Goal: Task Accomplishment & Management: Use online tool/utility

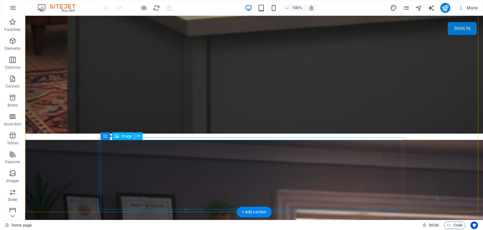
scroll to position [849, 0]
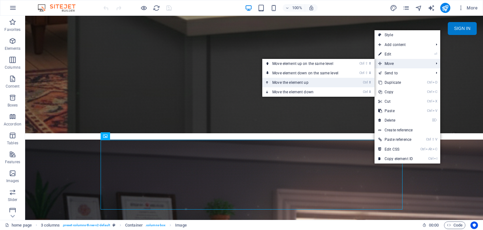
click at [326, 84] on link "Ctrl ⬆ Move the element up" at bounding box center [306, 82] width 89 height 9
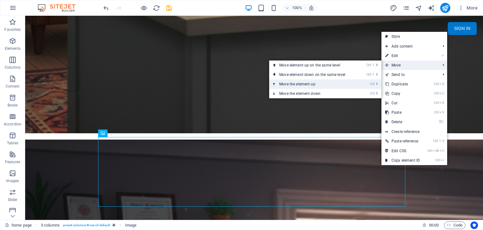
click at [357, 85] on link "Ctrl ⬆ Move the element up" at bounding box center [313, 83] width 89 height 9
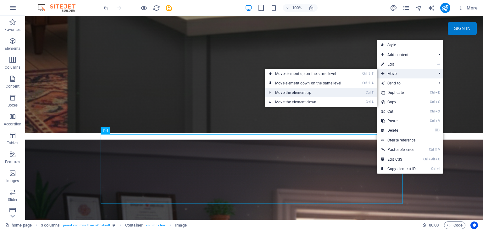
click at [346, 92] on link "Ctrl ⬆ Move the element up" at bounding box center [309, 92] width 89 height 9
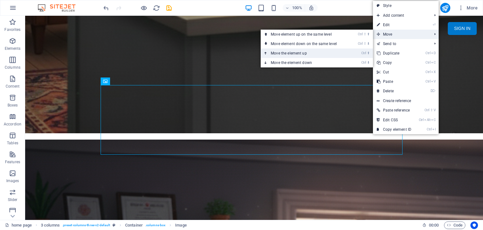
click at [323, 57] on link "Ctrl ⬆ Move the element up" at bounding box center [305, 52] width 89 height 9
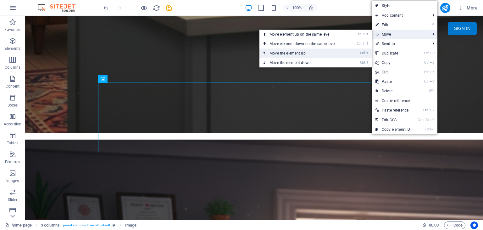
click at [342, 52] on link "Ctrl ⬆ Move the element up" at bounding box center [303, 52] width 89 height 9
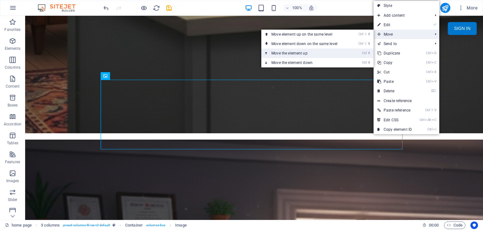
click at [343, 51] on link "Ctrl ⬆ Move the element up" at bounding box center [305, 52] width 89 height 9
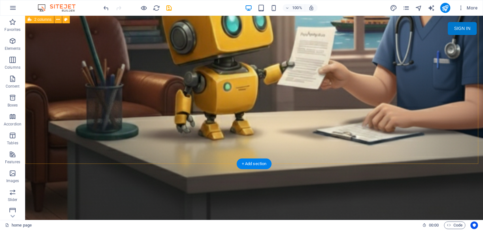
scroll to position [744, 0]
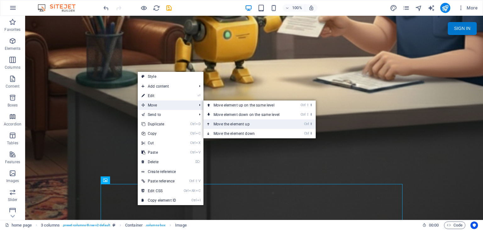
click at [238, 126] on link "Ctrl ⬆ Move the element up" at bounding box center [247, 123] width 89 height 9
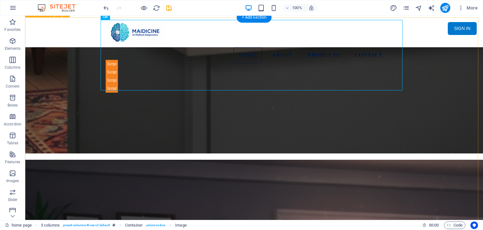
scroll to position [807, 0]
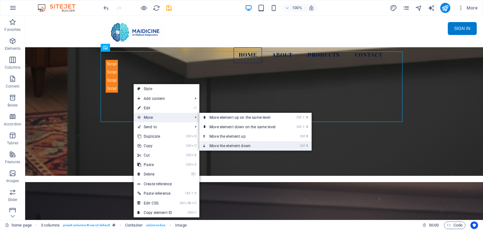
click at [233, 146] on link "Ctrl ⬇ Move the element down" at bounding box center [243, 145] width 89 height 9
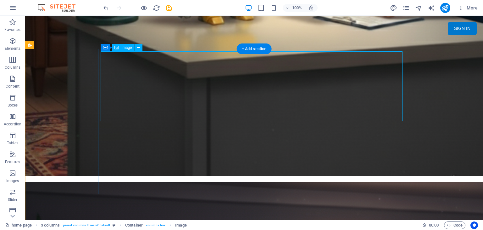
select select "px"
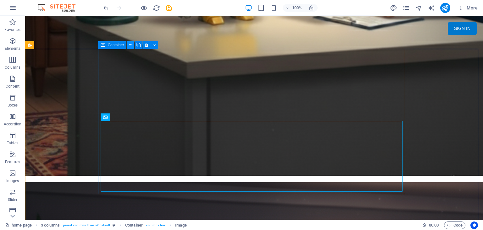
click at [130, 45] on icon at bounding box center [130, 45] width 3 height 7
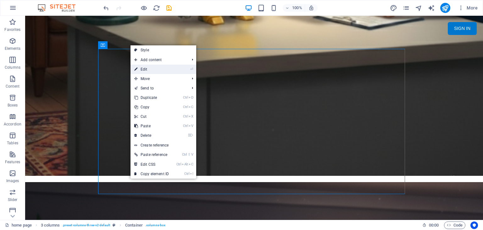
click at [151, 67] on link "⏎ Edit" at bounding box center [151, 68] width 42 height 9
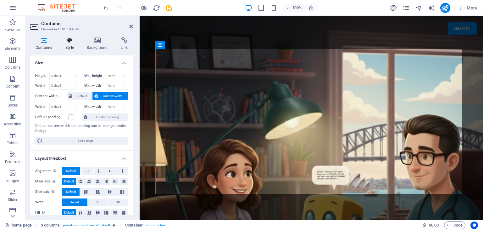
click at [72, 43] on h4 "Style" at bounding box center [70, 43] width 21 height 13
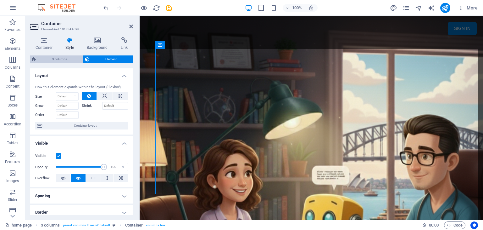
click at [63, 58] on span "3 columns" at bounding box center [59, 59] width 43 height 8
select select "rem"
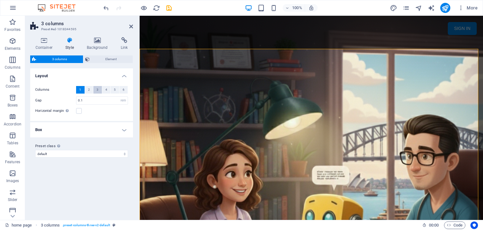
click at [98, 90] on span "3" at bounding box center [98, 90] width 2 height 8
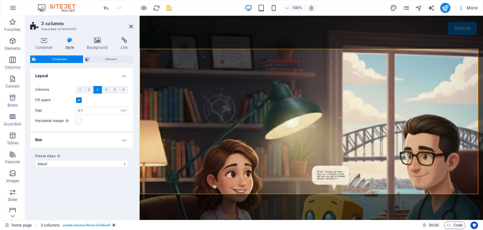
click at [128, 26] on header "3 columns Preset #ed-1018344595" at bounding box center [81, 24] width 103 height 16
click at [130, 26] on icon at bounding box center [131, 26] width 4 height 5
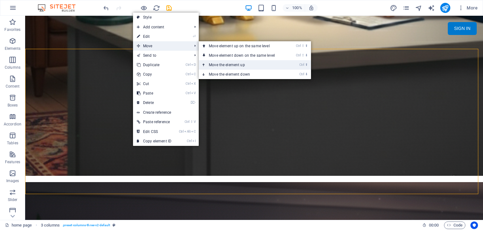
click at [235, 64] on link "Ctrl ⬆ Move the element up" at bounding box center [243, 64] width 89 height 9
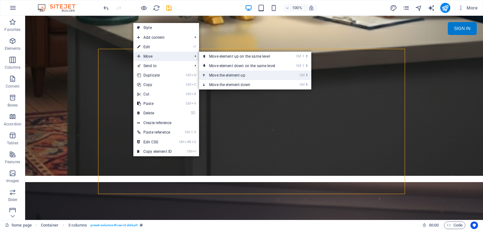
click at [234, 78] on link "Ctrl ⬆ Move the element up" at bounding box center [243, 74] width 89 height 9
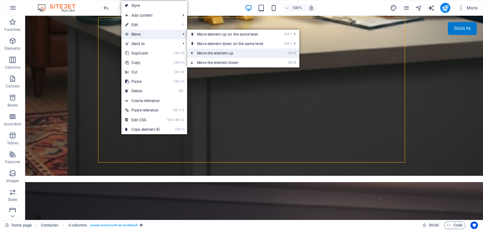
click at [225, 54] on link "Ctrl ⬆ Move the element up" at bounding box center [231, 52] width 89 height 9
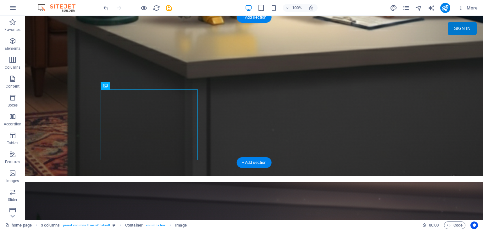
drag, startPoint x: 145, startPoint y: 125, endPoint x: 390, endPoint y: 55, distance: 254.9
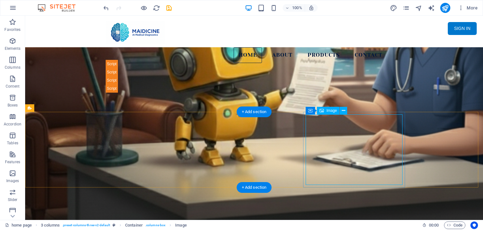
scroll to position [618, 0]
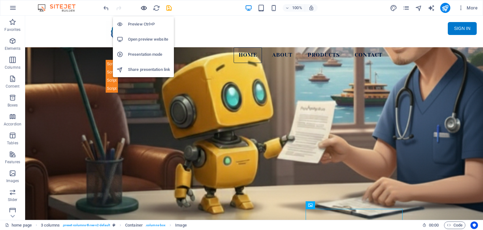
click at [141, 5] on icon "button" at bounding box center [143, 7] width 7 height 7
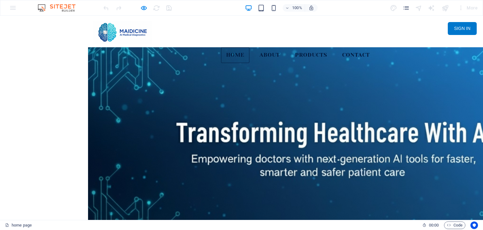
scroll to position [0, 0]
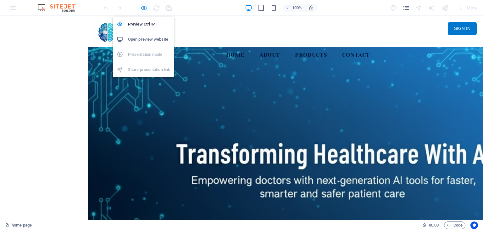
click at [147, 6] on icon "button" at bounding box center [143, 7] width 7 height 7
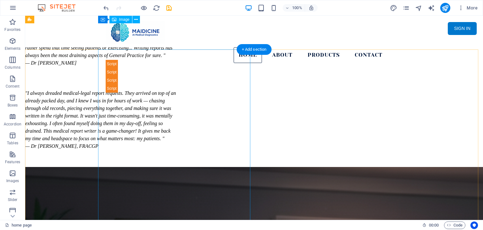
scroll to position [220, 0]
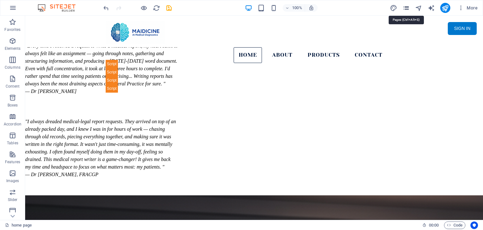
click at [406, 7] on icon "pages" at bounding box center [405, 7] width 7 height 7
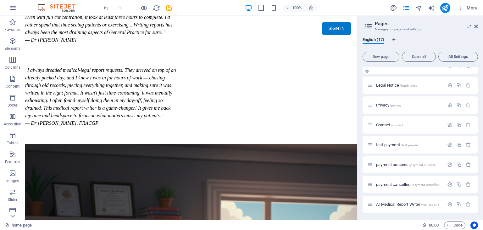
scroll to position [126, 0]
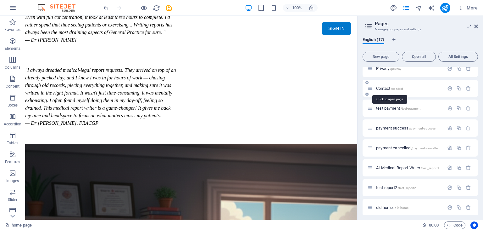
click at [386, 86] on span "Contact /contact" at bounding box center [389, 88] width 27 height 5
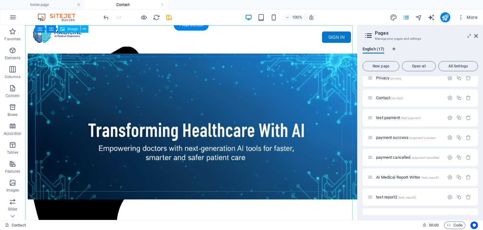
scroll to position [0, 0]
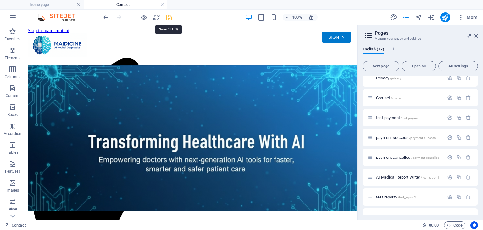
click at [168, 16] on icon "save" at bounding box center [168, 17] width 7 height 7
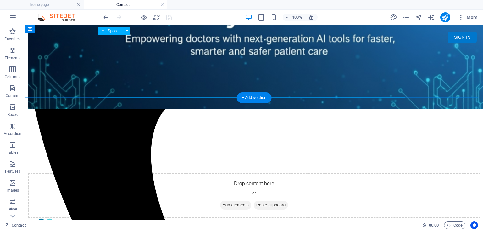
scroll to position [157, 0]
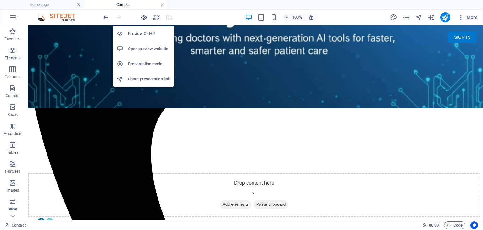
click at [145, 19] on icon "button" at bounding box center [143, 17] width 7 height 7
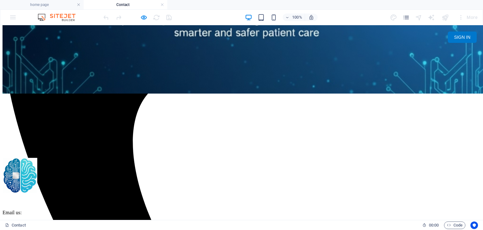
scroll to position [198, 0]
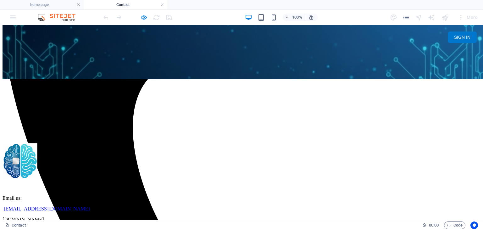
click at [308, 143] on div "Email us: [EMAIL_ADDRESS][DOMAIN_NAME] [DOMAIN_NAME]" at bounding box center [242, 182] width 478 height 79
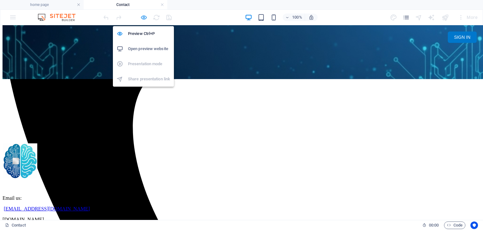
click at [143, 15] on icon "button" at bounding box center [143, 17] width 7 height 7
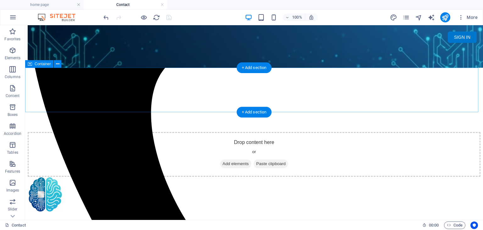
scroll to position [135, 0]
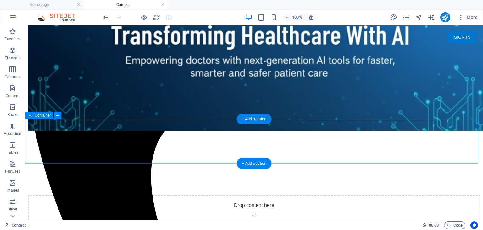
click at [220, 222] on span "Add elements" at bounding box center [235, 226] width 31 height 9
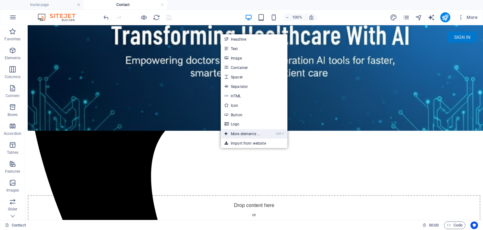
click at [244, 134] on link "Ctrl ⏎ More elements ..." at bounding box center [242, 133] width 43 height 9
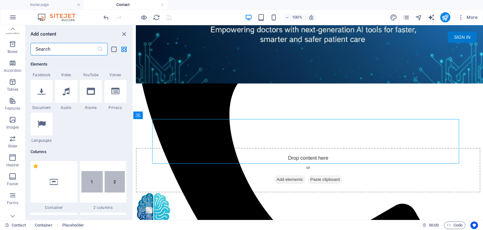
scroll to position [130, 0]
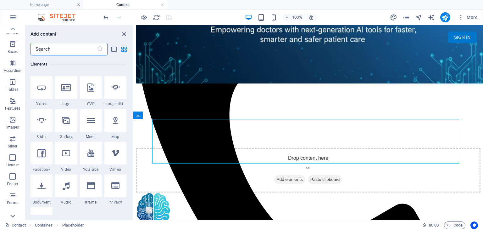
click at [18, 213] on div at bounding box center [12, 216] width 25 height 8
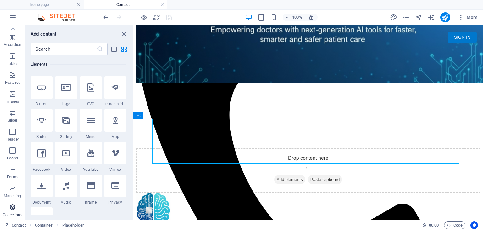
click at [18, 208] on span "Collections" at bounding box center [12, 210] width 25 height 15
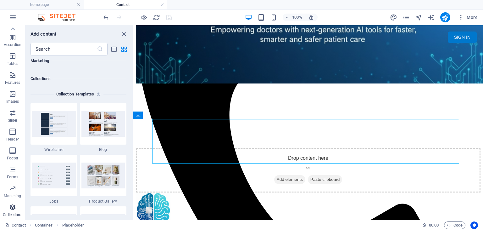
scroll to position [5756, 0]
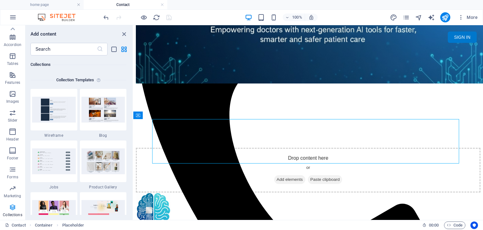
click at [18, 208] on span "Collections" at bounding box center [12, 210] width 25 height 15
click at [13, 173] on icon "button" at bounding box center [13, 169] width 8 height 8
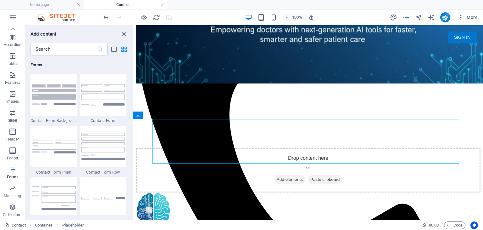
scroll to position [4591, 0]
click at [108, 148] on img at bounding box center [103, 145] width 44 height 27
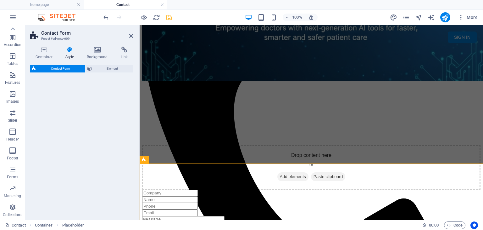
select select "rem"
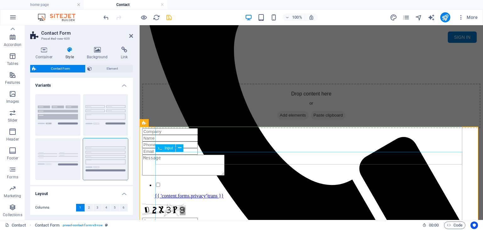
scroll to position [198, 0]
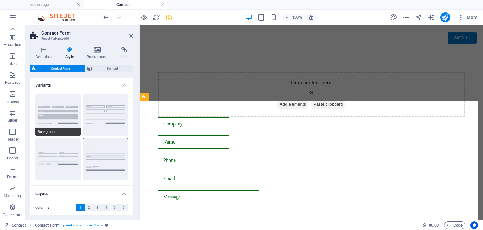
click at [56, 116] on button "Background" at bounding box center [57, 115] width 45 height 42
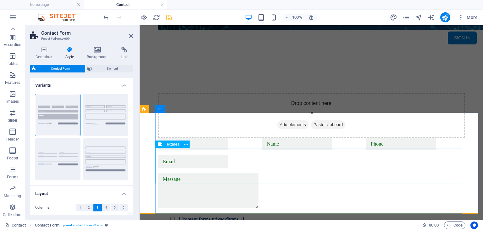
scroll to position [186, 0]
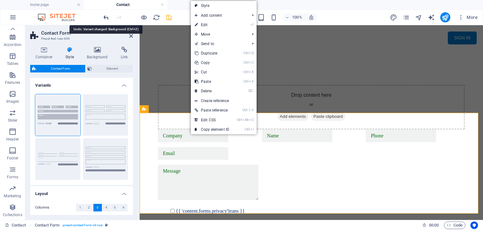
click at [106, 14] on icon "undo" at bounding box center [106, 17] width 7 height 7
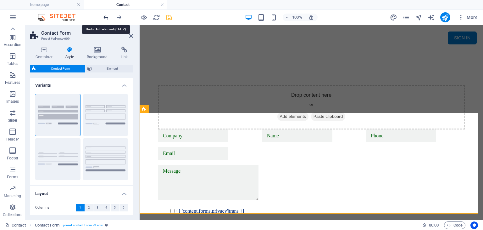
click at [106, 14] on icon "undo" at bounding box center [106, 17] width 7 height 7
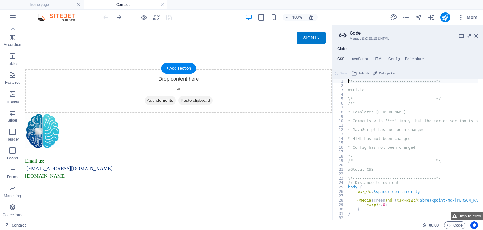
scroll to position [184, 0]
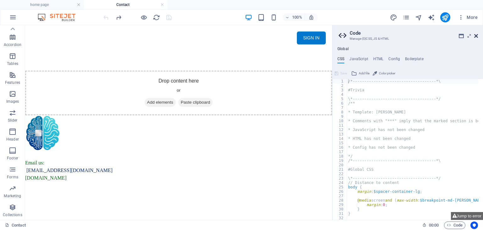
click at [476, 34] on icon at bounding box center [476, 35] width 4 height 5
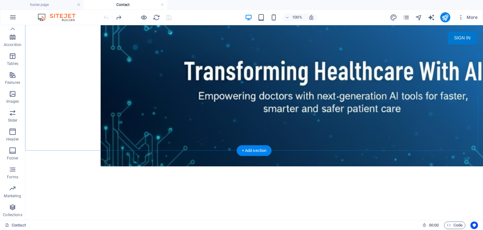
scroll to position [123, 0]
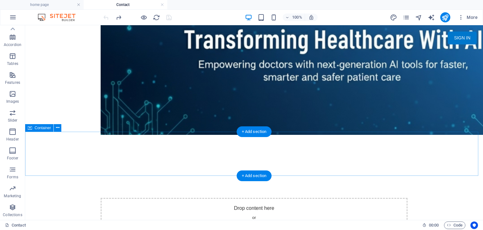
click at [225, 225] on span "Add elements" at bounding box center [235, 229] width 31 height 9
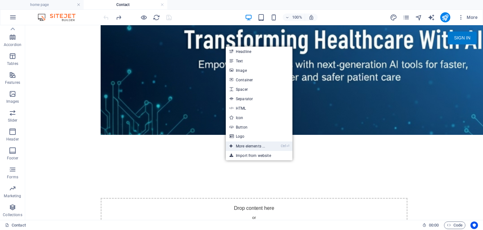
click at [249, 144] on link "Ctrl ⏎ More elements ..." at bounding box center [247, 145] width 43 height 9
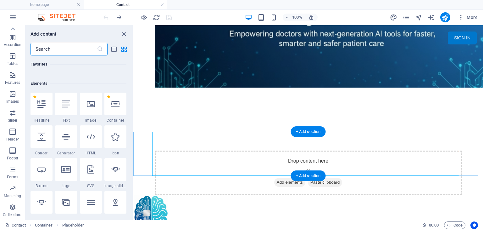
scroll to position [67, 0]
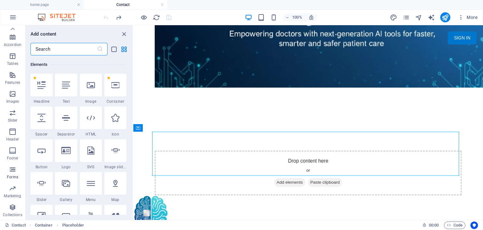
click at [15, 168] on icon "button" at bounding box center [13, 169] width 8 height 8
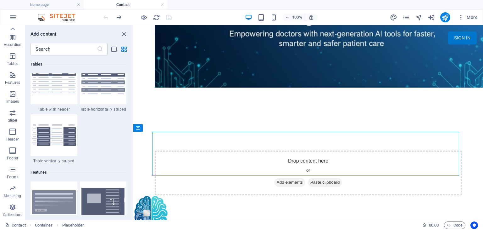
scroll to position [4591, 0]
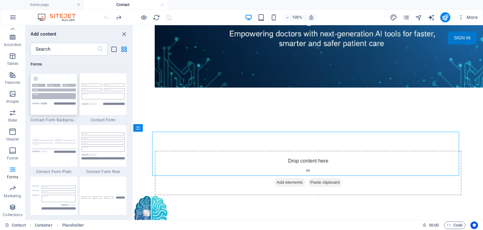
click at [54, 100] on img at bounding box center [54, 94] width 44 height 20
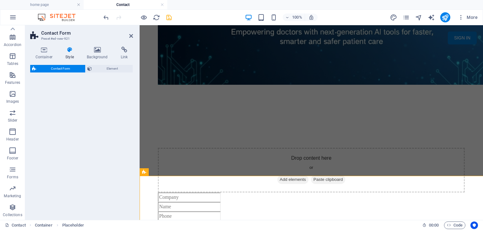
select select "rem"
select select "preset-contact-form-v3-background"
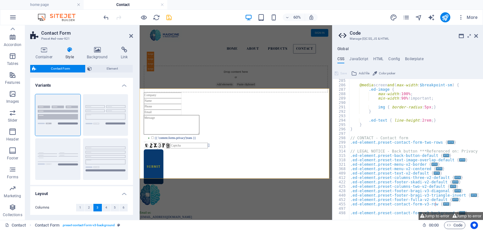
scroll to position [432, 0]
click at [477, 36] on icon at bounding box center [476, 35] width 4 height 5
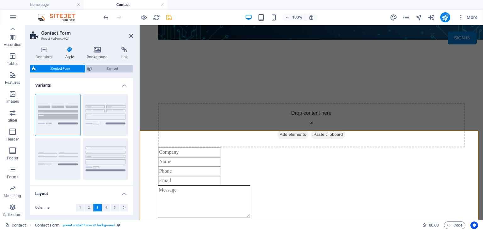
click at [114, 66] on span "Element" at bounding box center [112, 69] width 37 height 8
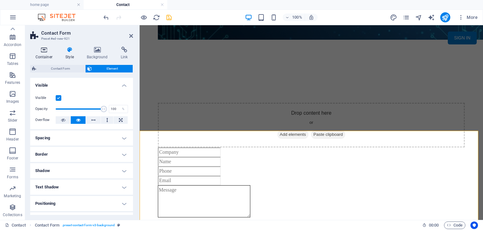
click at [42, 50] on icon at bounding box center [44, 50] width 28 height 6
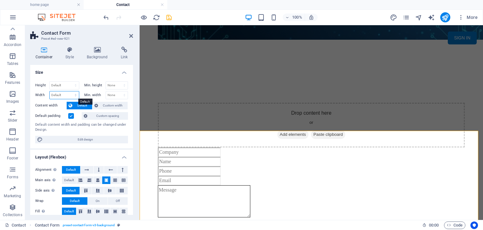
click at [73, 95] on select "Default px rem % em vh vw" at bounding box center [64, 95] width 29 height 8
select select "px"
click at [69, 91] on select "Default px rem % em vh vw" at bounding box center [64, 95] width 29 height 8
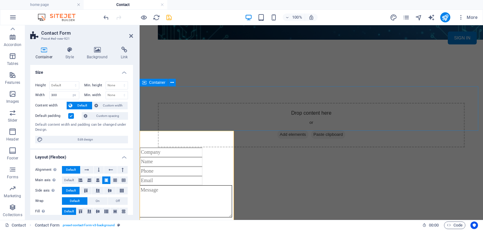
scroll to position [199, 0]
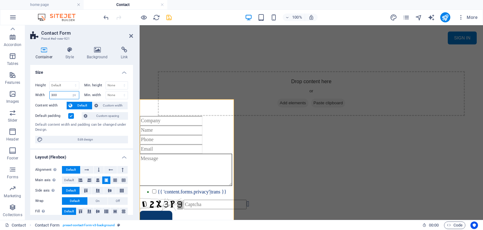
drag, startPoint x: 63, startPoint y: 92, endPoint x: 42, endPoint y: 92, distance: 21.7
click at [42, 92] on div "Width 300 Default px rem % em vh vw" at bounding box center [57, 95] width 44 height 8
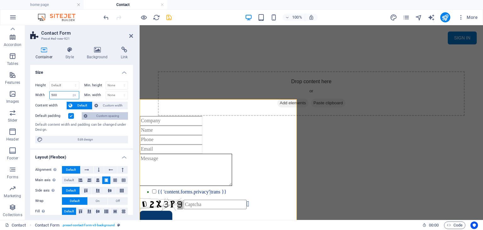
type input "500"
click at [108, 114] on span "Custom spacing" at bounding box center [107, 116] width 37 height 8
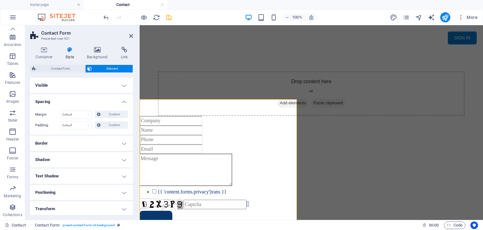
click at [123, 102] on h4 "Spacing" at bounding box center [81, 99] width 103 height 11
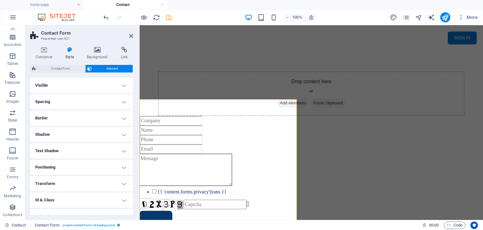
click at [102, 98] on h4 "Spacing" at bounding box center [81, 101] width 103 height 15
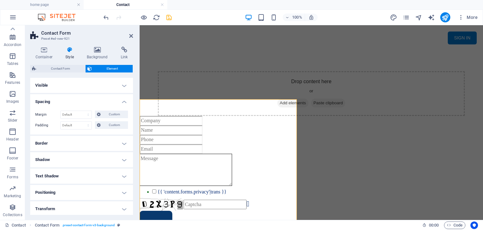
click at [102, 98] on h4 "Spacing" at bounding box center [81, 99] width 103 height 11
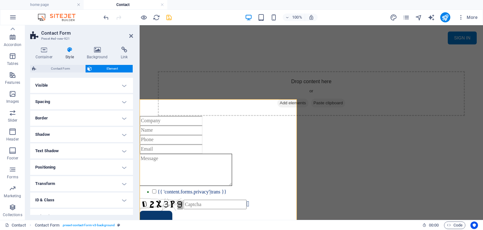
click at [103, 89] on h4 "Visible" at bounding box center [81, 85] width 103 height 15
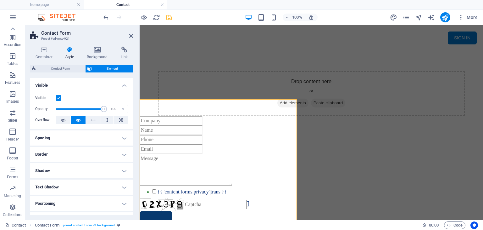
click at [102, 133] on h4 "Spacing" at bounding box center [81, 137] width 103 height 15
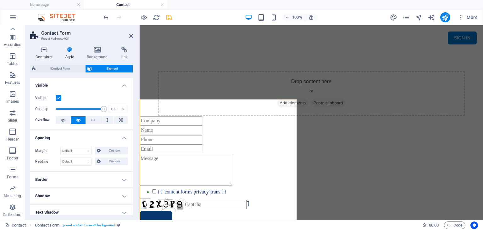
click at [42, 51] on icon at bounding box center [44, 50] width 28 height 6
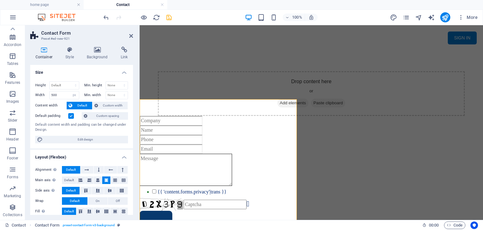
click at [45, 49] on icon at bounding box center [44, 50] width 28 height 6
click at [79, 140] on span "Edit design" at bounding box center [85, 140] width 81 height 8
select select "rem"
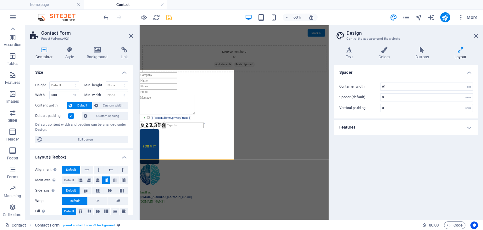
click at [459, 127] on h4 "Features" at bounding box center [406, 126] width 144 height 15
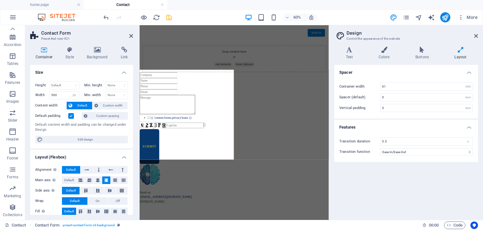
click at [459, 127] on h4 "Features" at bounding box center [406, 124] width 144 height 11
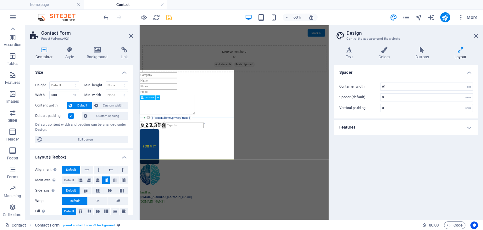
click at [231, 170] on textarea at bounding box center [186, 157] width 92 height 32
click at [352, 131] on div "Menu HOME About PRODUCTS Contact SIGN IN My MAIDICINE ▼ MY PROFILE MY RECEIPT R…" at bounding box center [297, 138] width 315 height 624
click at [351, 133] on div "Menu HOME About PRODUCTS Contact SIGN IN My MAIDICINE ▼ MY PROFILE MY RECEIPT R…" at bounding box center [297, 138] width 315 height 624
click at [478, 35] on aside "Design Control the appearance of the website Variants Text Colors Buttons Layou…" at bounding box center [406, 122] width 154 height 194
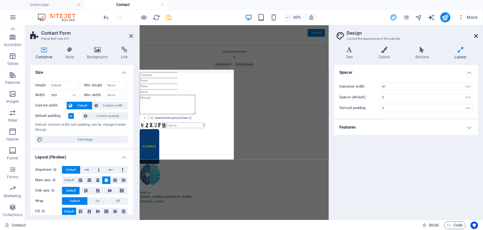
click at [476, 34] on icon at bounding box center [476, 35] width 4 height 5
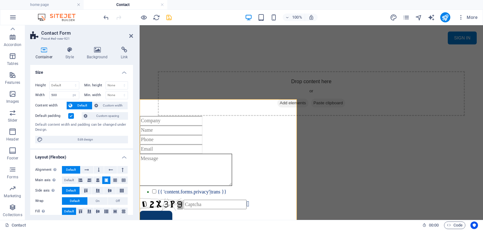
click at [333, 127] on div "Menu HOME About PRODUCTS Contact SIGN IN My MAIDICINE ▼ MY PROFILE MY RECEIPT R…" at bounding box center [311, 144] width 343 height 637
click at [333, 132] on div "Menu HOME About PRODUCTS Contact SIGN IN My MAIDICINE ▼ MY PROFILE MY RECEIPT R…" at bounding box center [311, 144] width 343 height 637
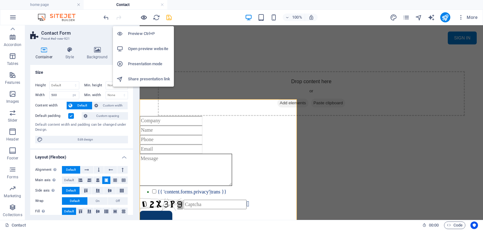
click at [144, 18] on icon "button" at bounding box center [143, 17] width 7 height 7
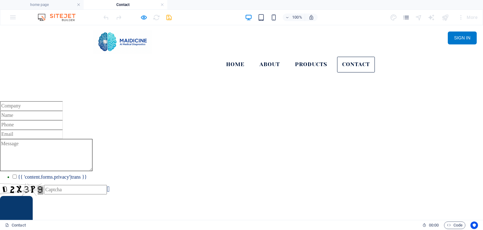
scroll to position [136, 0]
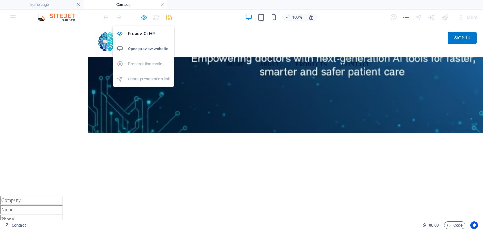
click at [142, 17] on icon "button" at bounding box center [143, 17] width 7 height 7
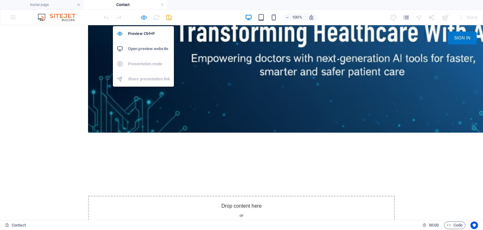
select select "px"
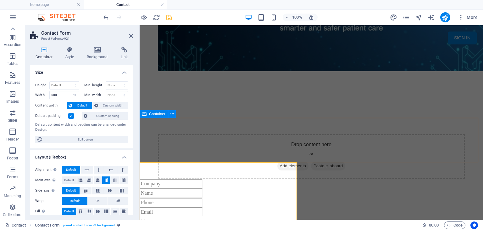
click at [262, 134] on div "Drop content here or Add elements Paste clipboard" at bounding box center [311, 156] width 307 height 45
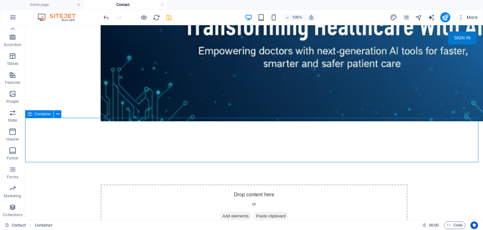
click at [225, 211] on span "Add elements" at bounding box center [235, 215] width 31 height 9
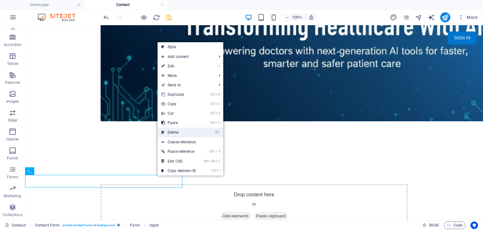
click at [185, 130] on link "⌦ Delete" at bounding box center [179, 131] width 42 height 9
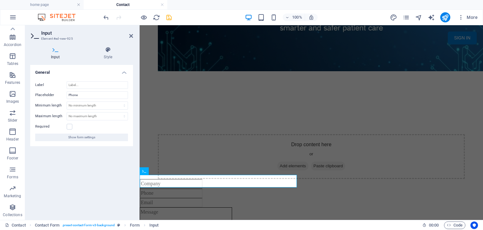
click at [133, 38] on aside "Input Element #ed-new-925 Input Style General Label Placeholder Phone Minimum l…" at bounding box center [82, 122] width 114 height 194
click at [132, 36] on icon at bounding box center [131, 35] width 4 height 5
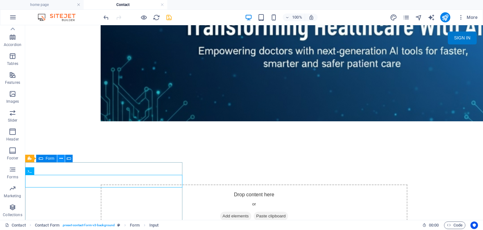
click at [61, 157] on icon at bounding box center [60, 158] width 3 height 7
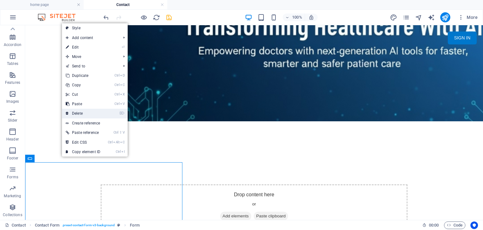
click at [79, 114] on link "⌦ Delete" at bounding box center [83, 112] width 42 height 9
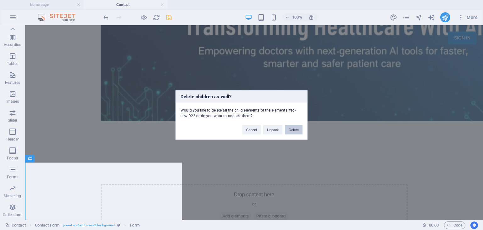
click at [297, 131] on button "Delete" at bounding box center [294, 129] width 18 height 9
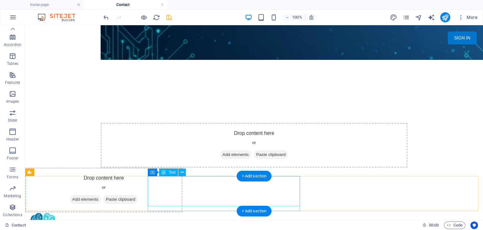
scroll to position [199, 0]
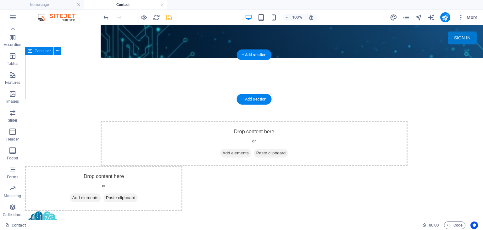
click at [230, 148] on span "Add elements" at bounding box center [235, 152] width 31 height 9
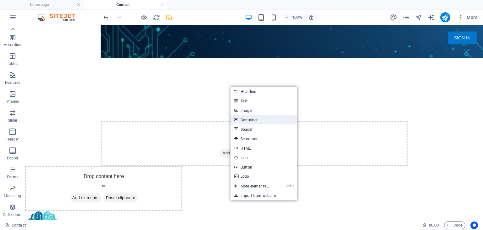
click at [250, 119] on link "Container" at bounding box center [263, 119] width 67 height 9
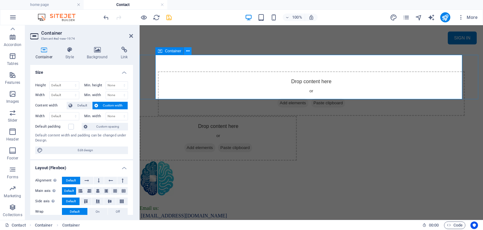
click at [186, 51] on icon at bounding box center [187, 51] width 3 height 7
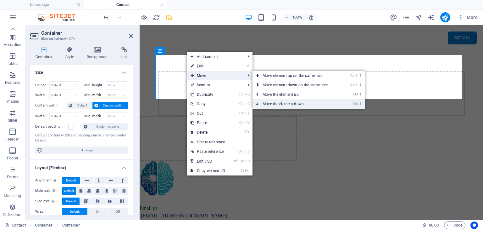
click at [286, 101] on link "Ctrl ⬇ Move the element down" at bounding box center [296, 103] width 89 height 9
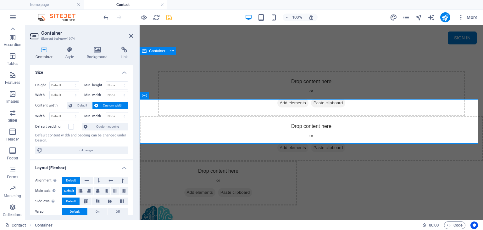
click at [283, 71] on div "Drop content here or Add elements Paste clipboard" at bounding box center [311, 93] width 307 height 45
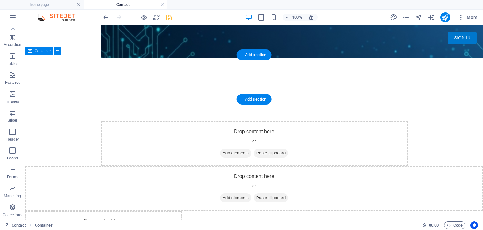
click at [229, 148] on span "Add elements" at bounding box center [235, 152] width 31 height 9
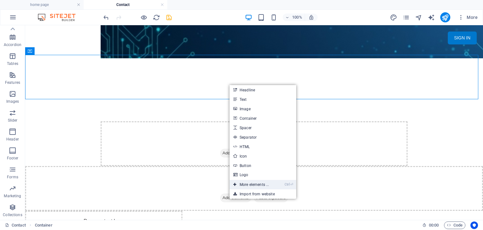
click at [254, 181] on link "Ctrl ⏎ More elements ..." at bounding box center [251, 184] width 43 height 9
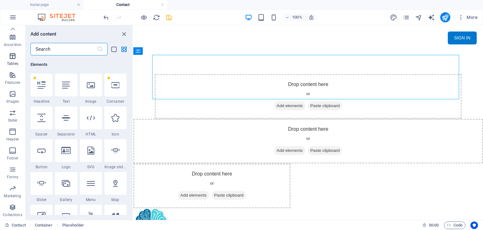
scroll to position [26, 0]
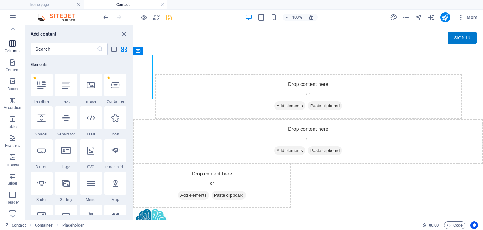
click at [14, 47] on icon "button" at bounding box center [13, 44] width 8 height 8
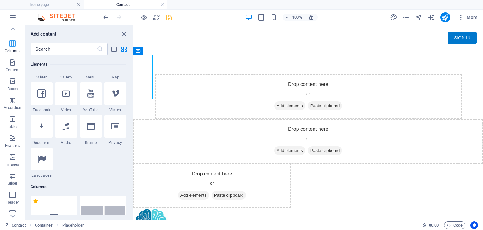
scroll to position [311, 0]
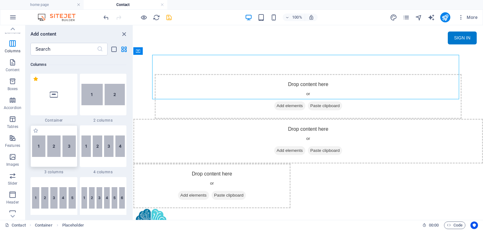
click at [61, 150] on img at bounding box center [54, 145] width 44 height 21
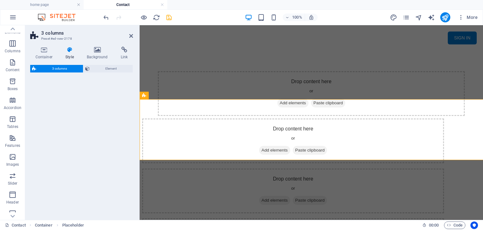
select select "rem"
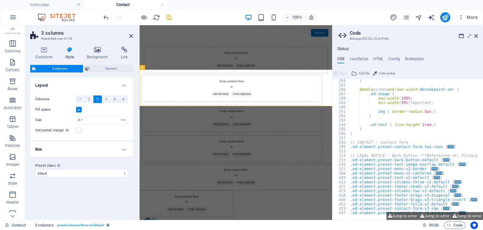
scroll to position [428, 0]
click at [476, 37] on icon at bounding box center [476, 35] width 4 height 5
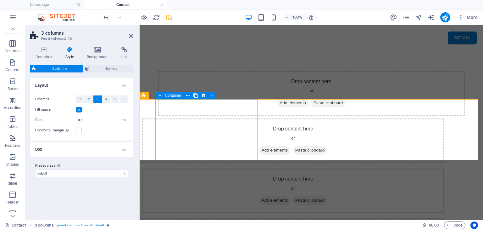
click at [185, 118] on div "Drop content here or Add elements Paste clipboard" at bounding box center [293, 140] width 302 height 45
click at [187, 118] on div "Drop content here or Add elements Paste clipboard" at bounding box center [293, 140] width 302 height 45
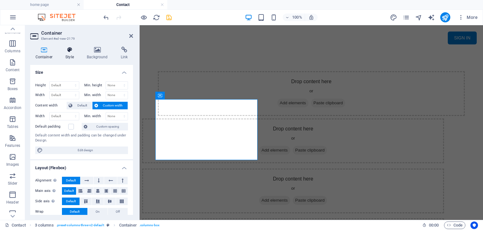
click at [70, 51] on icon at bounding box center [69, 50] width 19 height 6
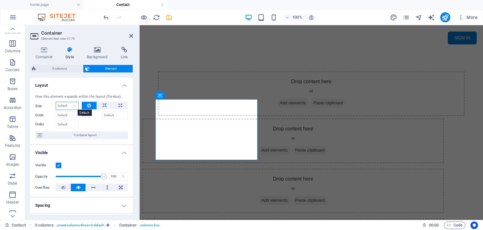
click at [72, 104] on select "Default auto px % 1/1 1/2 1/3 1/4 1/5 1/6 1/7 1/8 1/9 1/10" at bounding box center [67, 106] width 22 height 8
select select "px"
click at [69, 102] on select "Default auto px % 1/1 1/2 1/3 1/4 1/5 1/6 1/7 1/8 1/9 1/10" at bounding box center [67, 106] width 22 height 8
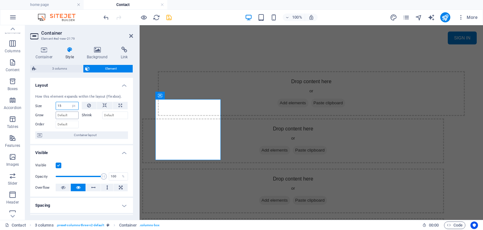
type input "1"
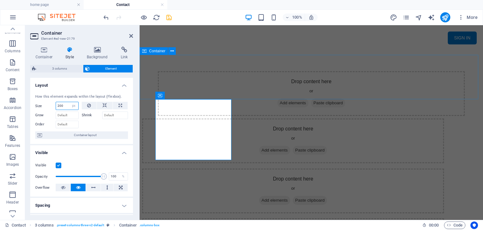
type input "200"
click at [146, 91] on div "Drop content here or Add elements Paste clipboard" at bounding box center [311, 93] width 343 height 45
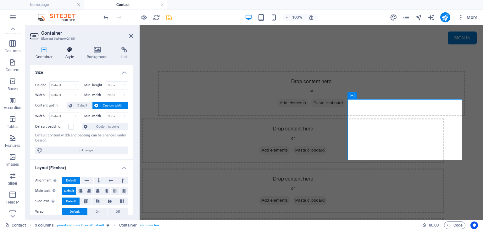
click at [70, 49] on icon at bounding box center [69, 50] width 19 height 6
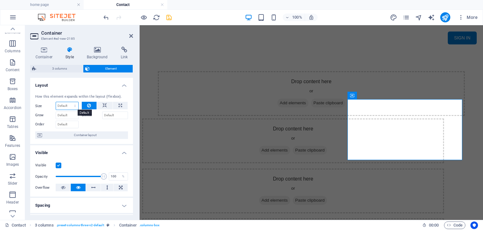
click at [67, 105] on select "Default auto px % 1/1 1/2 1/3 1/4 1/5 1/6 1/7 1/8 1/9 1/10" at bounding box center [67, 106] width 22 height 8
select select "px"
click at [69, 102] on select "Default auto px % 1/1 1/2 1/3 1/4 1/5 1/6 1/7 1/8 1/9 1/10" at bounding box center [67, 106] width 22 height 8
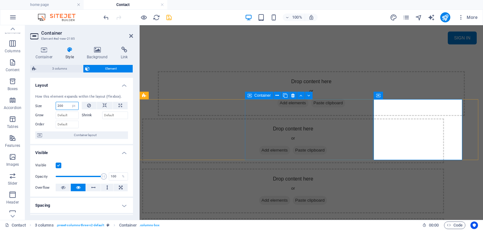
type input "200"
click at [288, 168] on div "Drop content here or Add elements Paste clipboard" at bounding box center [293, 190] width 302 height 45
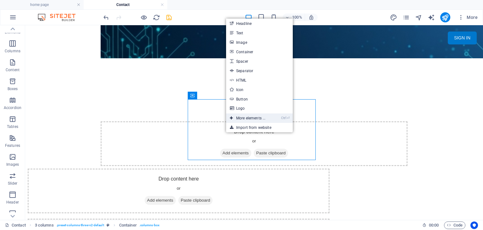
drag, startPoint x: 116, startPoint y: 92, endPoint x: 253, endPoint y: 117, distance: 139.4
click at [253, 117] on link "Ctrl ⏎ More elements ..." at bounding box center [247, 117] width 43 height 9
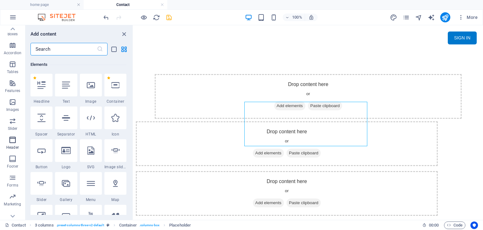
scroll to position [89, 0]
click at [12, 169] on icon "button" at bounding box center [13, 169] width 8 height 8
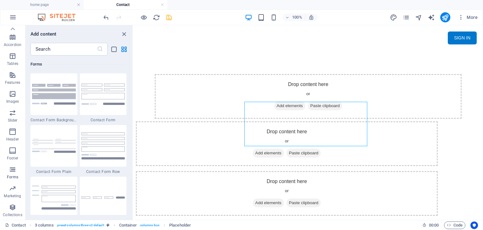
scroll to position [4591, 0]
click at [97, 96] on img at bounding box center [103, 93] width 44 height 21
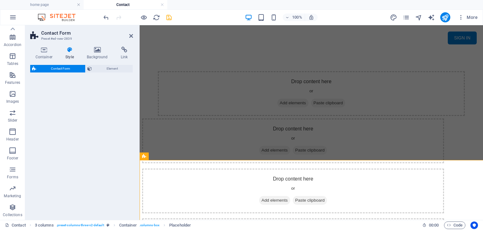
select select "rem"
select select "preset-contact-form-v3-default"
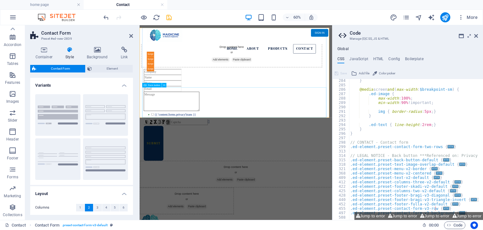
scroll to position [199, 0]
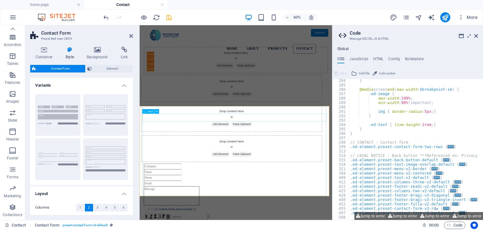
drag, startPoint x: 282, startPoint y: 195, endPoint x: 302, endPoint y: 173, distance: 29.8
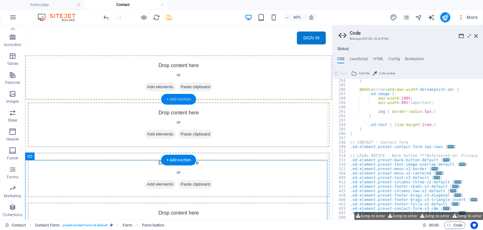
scroll to position [197, 0]
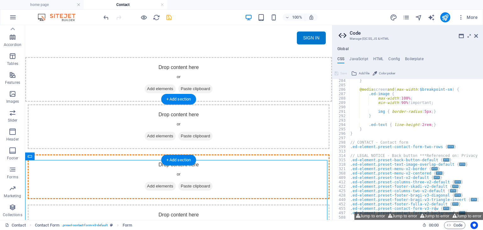
drag, startPoint x: 176, startPoint y: 130, endPoint x: 191, endPoint y: 112, distance: 22.5
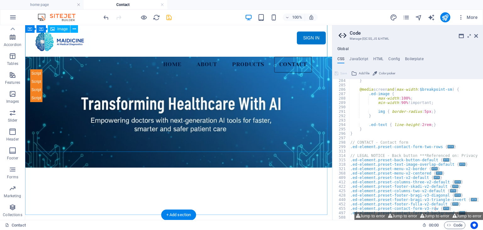
scroll to position [0, 0]
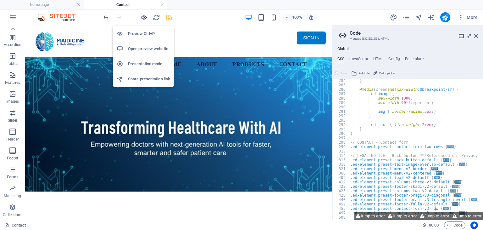
click at [144, 15] on icon "button" at bounding box center [143, 17] width 7 height 7
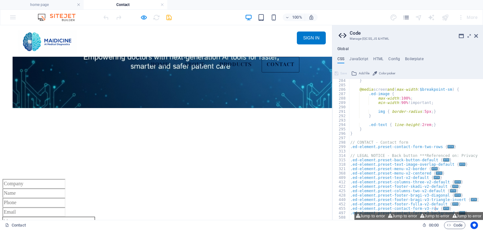
scroll to position [94, 0]
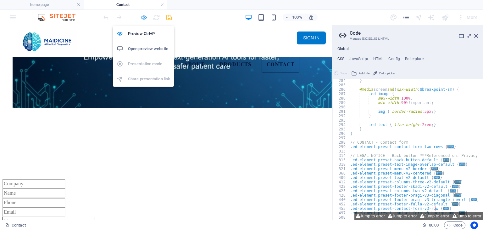
click at [144, 17] on icon "button" at bounding box center [143, 17] width 7 height 7
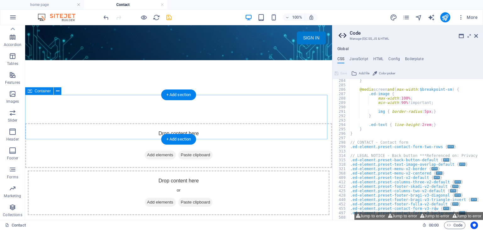
scroll to position [157, 0]
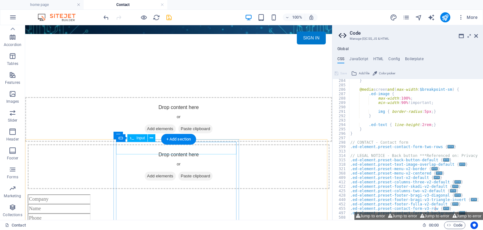
click at [133, 194] on div at bounding box center [179, 198] width 302 height 9
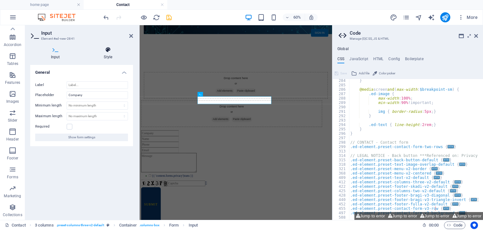
click at [108, 52] on icon at bounding box center [108, 50] width 50 height 6
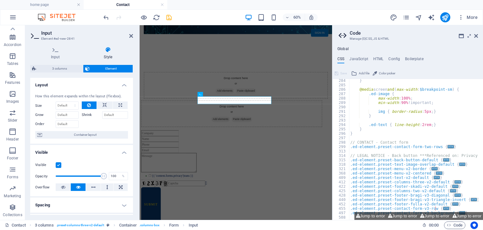
scroll to position [0, 0]
click at [225, 93] on icon at bounding box center [226, 94] width 2 height 4
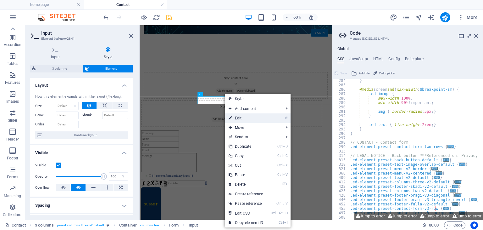
click at [234, 116] on link "⏎ Edit" at bounding box center [246, 117] width 42 height 9
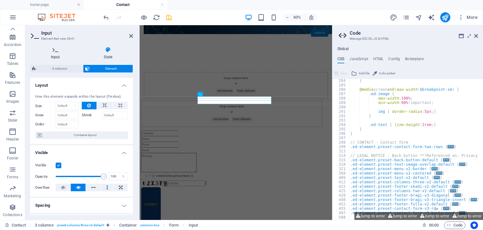
click at [55, 52] on icon at bounding box center [55, 50] width 51 height 6
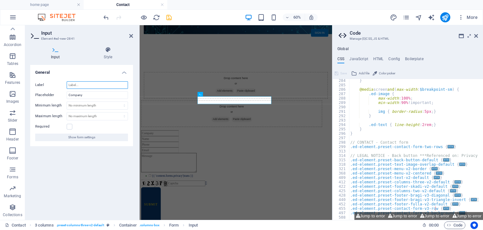
click at [88, 85] on input "Label" at bounding box center [97, 85] width 61 height 8
drag, startPoint x: 84, startPoint y: 95, endPoint x: 65, endPoint y: 94, distance: 18.6
click at [65, 94] on div "Placeholder Company" at bounding box center [81, 95] width 93 height 8
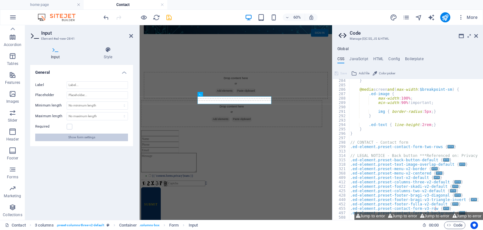
click at [91, 136] on span "Show form settings" at bounding box center [81, 137] width 27 height 8
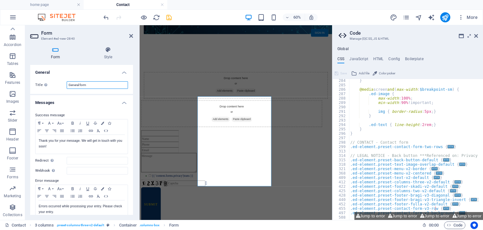
click at [101, 82] on input "General form" at bounding box center [97, 85] width 61 height 8
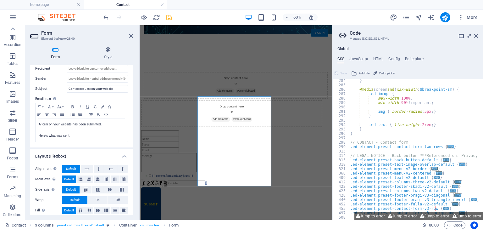
scroll to position [202, 0]
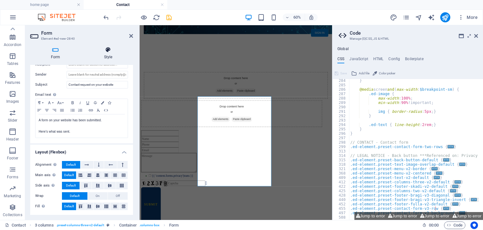
click at [109, 49] on icon at bounding box center [108, 50] width 50 height 6
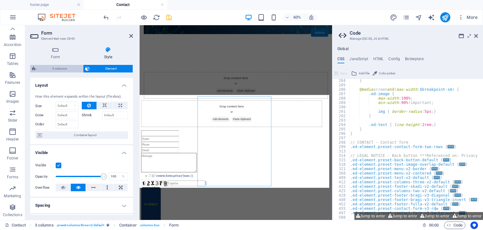
click at [67, 70] on span "3 columns" at bounding box center [59, 69] width 43 height 8
select select "rem"
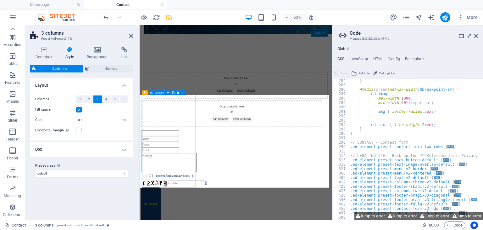
click at [209, 197] on div "Drop content here or Add elements Paste clipboard" at bounding box center [293, 172] width 307 height 50
click at [196, 170] on div "Drop content here or Add elements Paste clipboard" at bounding box center [293, 172] width 302 height 45
select select "px"
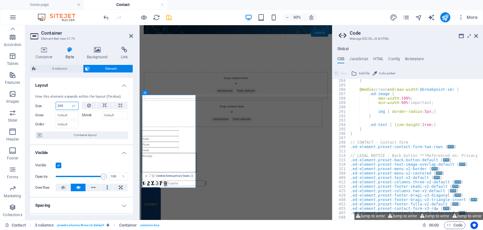
drag, startPoint x: 67, startPoint y: 105, endPoint x: 42, endPoint y: 105, distance: 25.2
click at [42, 105] on div "Size 200 Default auto px % 1/1 1/2 1/3 1/4 1/5 1/6 1/7 1/8 1/9 1/10" at bounding box center [56, 106] width 43 height 8
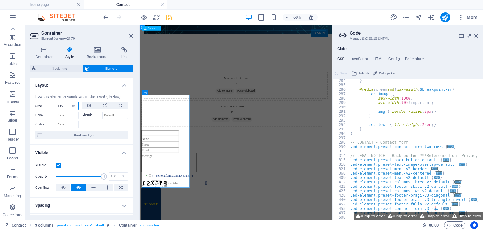
type input "150"
click at [213, 73] on div at bounding box center [300, 71] width 307 height 63
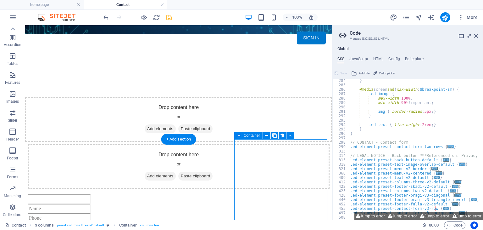
select select "px"
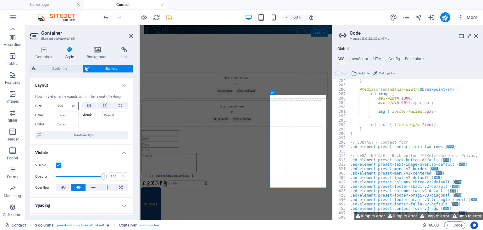
drag, startPoint x: 65, startPoint y: 103, endPoint x: 38, endPoint y: 103, distance: 26.7
click at [38, 103] on div "Size 200 Default auto px % 1/1 1/2 1/3 1/4 1/5 1/6 1/7 1/8 1/9 1/10" at bounding box center [56, 106] width 43 height 8
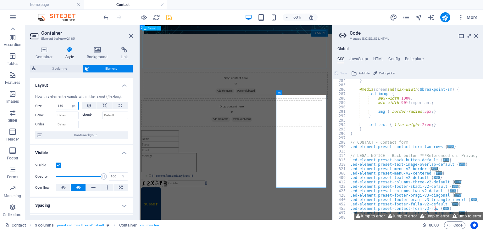
type input "150"
click at [388, 91] on div at bounding box center [300, 71] width 307 height 63
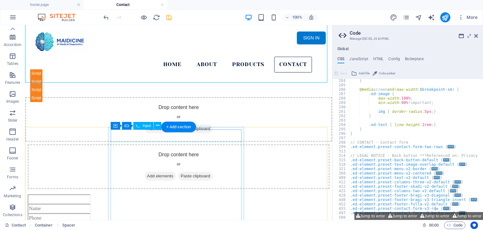
scroll to position [157, 0]
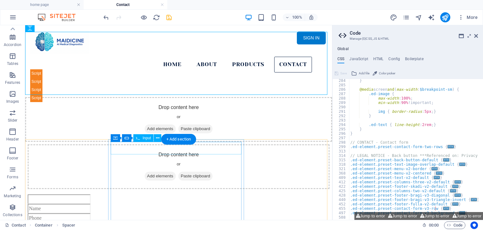
click at [148, 194] on div at bounding box center [179, 198] width 302 height 9
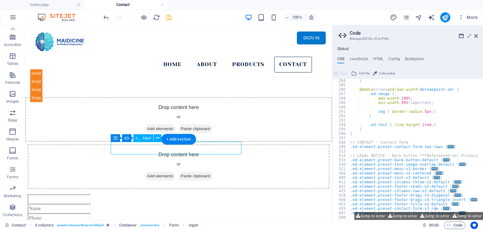
click at [148, 194] on div at bounding box center [179, 198] width 302 height 9
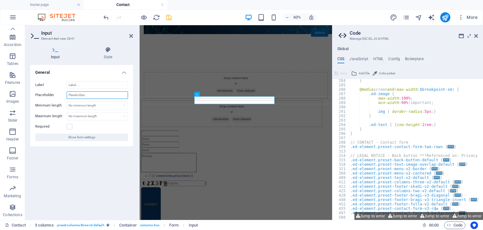
click at [110, 96] on input "Placeholder" at bounding box center [97, 95] width 61 height 8
click at [265, 209] on div at bounding box center [293, 213] width 302 height 9
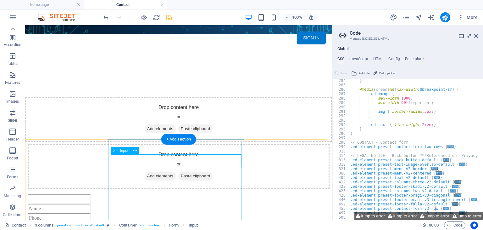
click at [171, 203] on div at bounding box center [179, 207] width 302 height 9
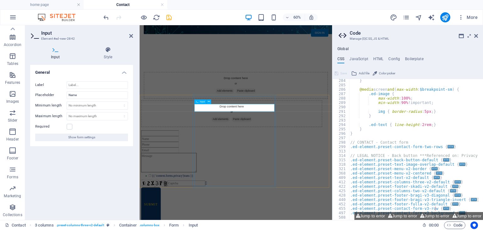
click at [205, 209] on input "text" at bounding box center [173, 213] width 63 height 9
click at [271, 200] on div at bounding box center [293, 204] width 302 height 9
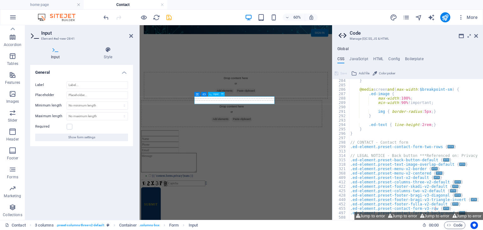
click at [205, 200] on input "text" at bounding box center [173, 204] width 63 height 9
type input "P"
click at [122, 171] on div "General Label Placeholder Minimum length No minimum length chars Maximum length…" at bounding box center [81, 140] width 103 height 150
drag, startPoint x: 132, startPoint y: 35, endPoint x: 107, endPoint y: 10, distance: 35.1
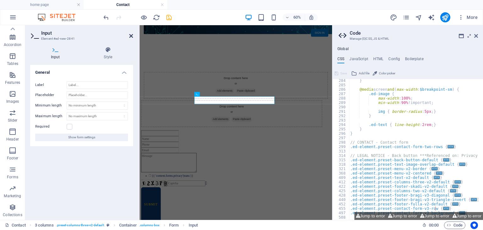
click at [132, 35] on icon at bounding box center [131, 35] width 4 height 5
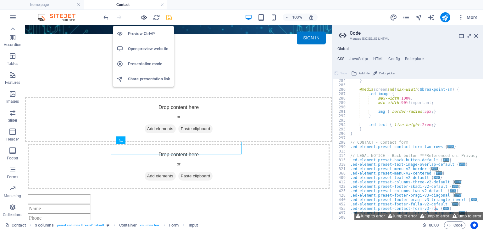
click at [143, 15] on icon "button" at bounding box center [143, 17] width 7 height 7
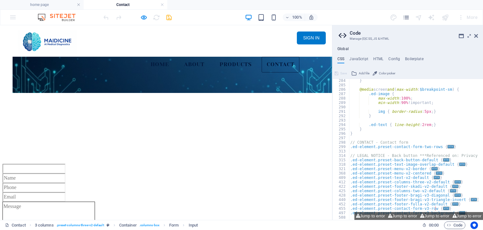
scroll to position [94, 0]
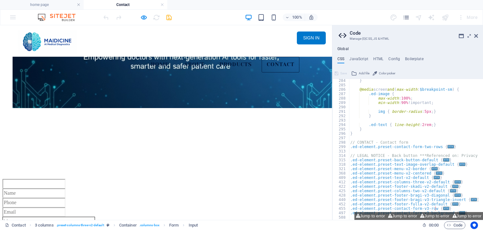
click at [65, 188] on input "text" at bounding box center [34, 192] width 63 height 9
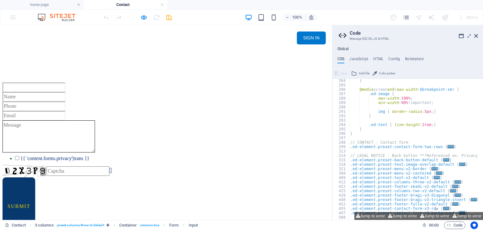
scroll to position [220, 0]
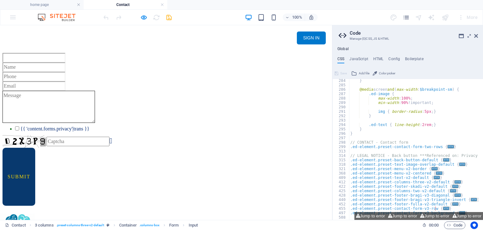
click at [95, 92] on textarea at bounding box center [49, 107] width 92 height 32
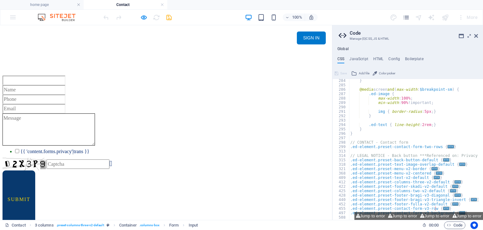
scroll to position [189, 0]
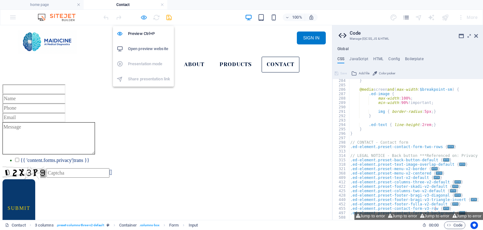
click at [142, 15] on icon "button" at bounding box center [143, 17] width 7 height 7
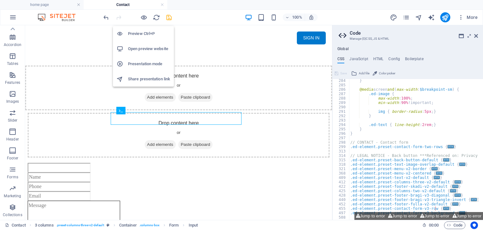
scroll to position [186, 0]
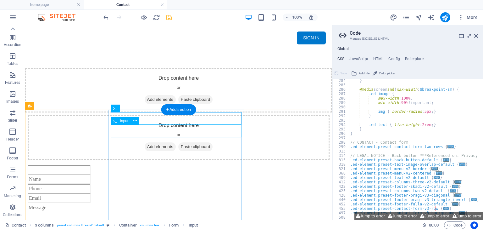
click at [206, 174] on div at bounding box center [179, 178] width 302 height 9
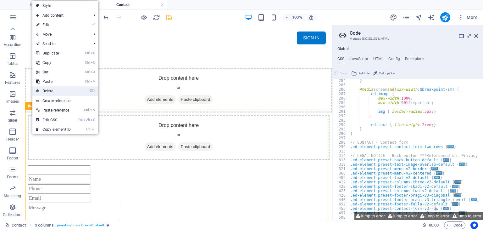
click at [63, 89] on link "⌦ Delete" at bounding box center [53, 90] width 42 height 9
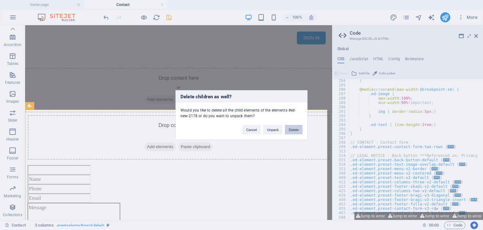
click at [292, 129] on button "Delete" at bounding box center [294, 129] width 18 height 9
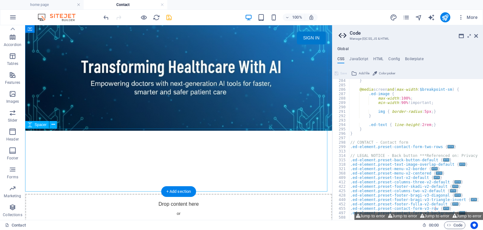
scroll to position [155, 0]
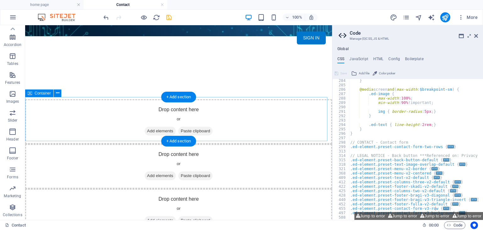
click at [146, 127] on span "Add elements" at bounding box center [160, 130] width 31 height 9
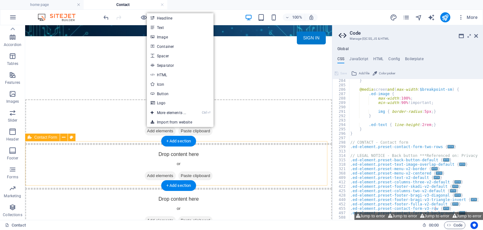
click at [145, 171] on span "Add elements" at bounding box center [160, 175] width 31 height 9
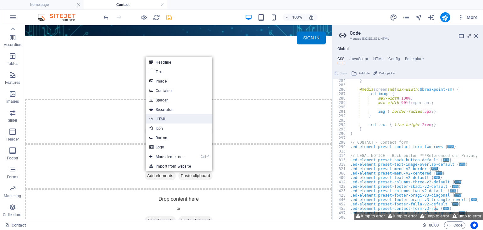
click at [183, 122] on link "HTML" at bounding box center [179, 118] width 67 height 9
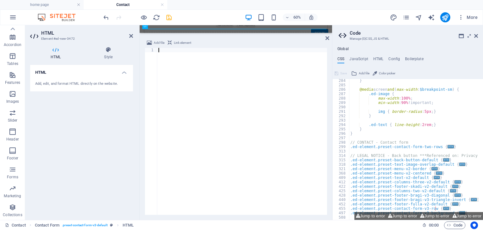
scroll to position [267, 0]
click at [229, 84] on div at bounding box center [242, 135] width 170 height 175
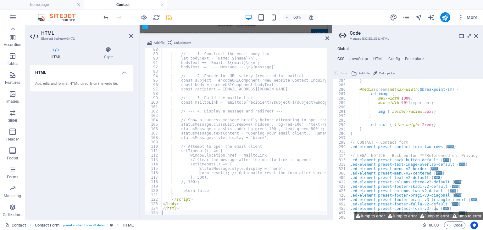
scroll to position [384, 0]
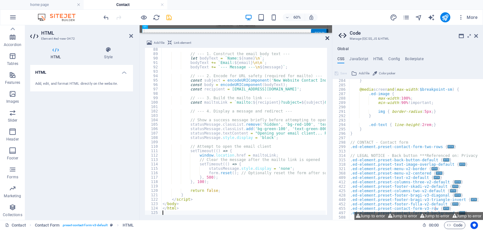
click at [327, 38] on icon at bounding box center [327, 38] width 4 height 5
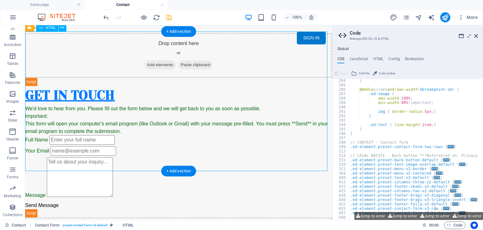
scroll to position [171, 0]
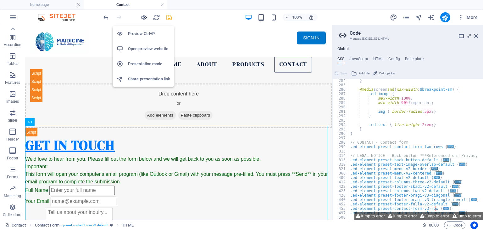
click at [143, 18] on icon "button" at bounding box center [143, 17] width 7 height 7
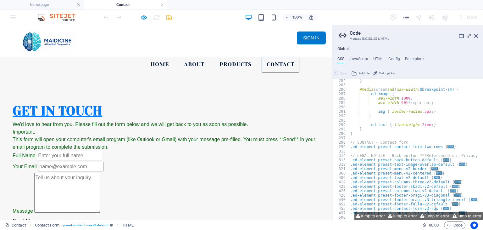
scroll to position [141, 0]
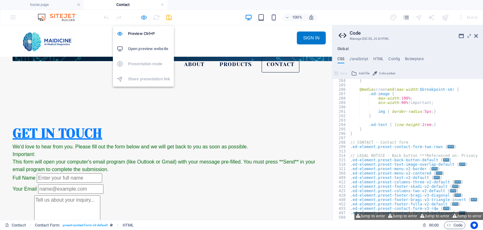
click at [143, 17] on icon "button" at bounding box center [143, 17] width 7 height 7
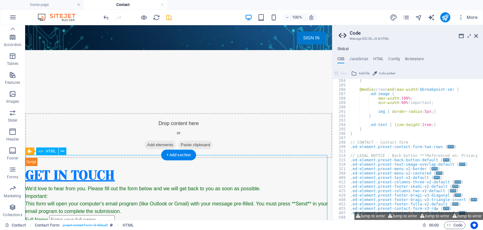
click at [162, 194] on div "Contact Us Get in Touch We'd love to hear from you. Please fill out the form be…" at bounding box center [178, 227] width 307 height 139
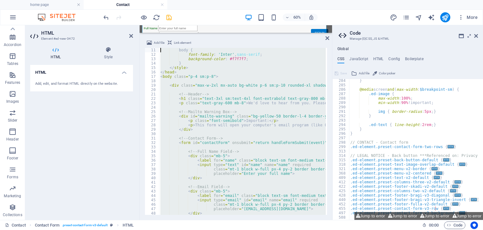
scroll to position [0, 0]
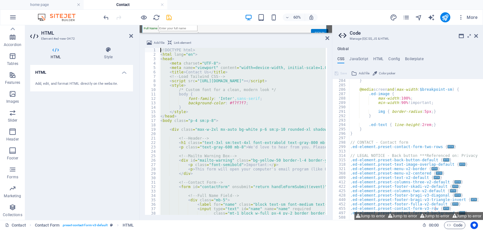
drag, startPoint x: 193, startPoint y: 209, endPoint x: 131, endPoint y: -14, distance: 230.7
click at [131, 0] on html "[DOMAIN_NAME] home page Contact Favorites Elements Columns Content Boxes Accord…" at bounding box center [241, 115] width 483 height 230
type textarea "<!DOCTYPE html> <html lang="en">"
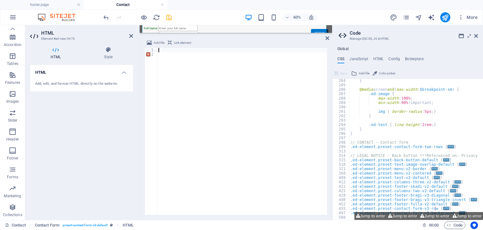
click at [219, 65] on div at bounding box center [242, 135] width 170 height 175
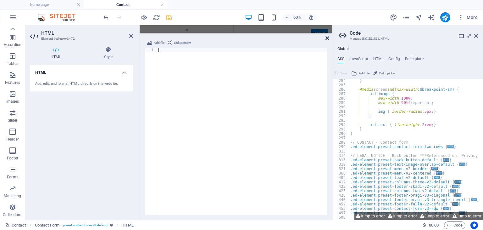
click at [328, 37] on icon at bounding box center [327, 38] width 4 height 5
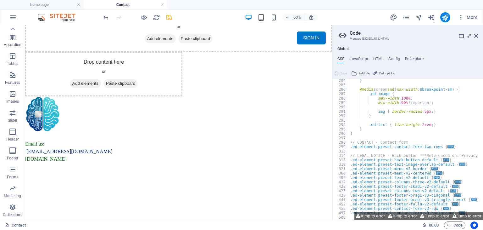
scroll to position [174, 0]
